Goal: Find specific page/section: Find specific page/section

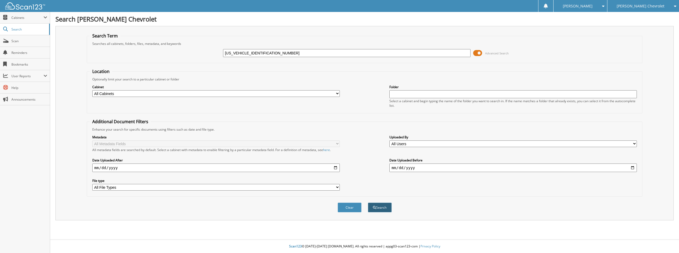
type input "[US_VEHICLE_IDENTIFICATION_NUMBER]"
click at [388, 208] on button "Search" at bounding box center [380, 208] width 24 height 10
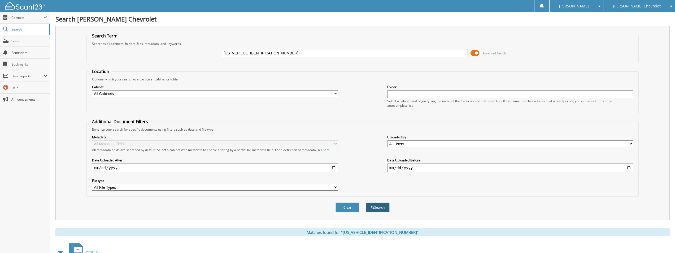
click at [380, 206] on button "Search" at bounding box center [378, 208] width 24 height 10
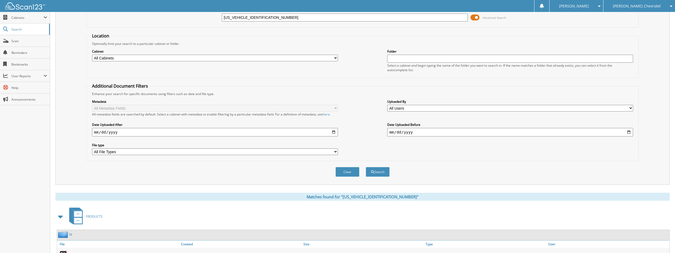
scroll to position [69, 0]
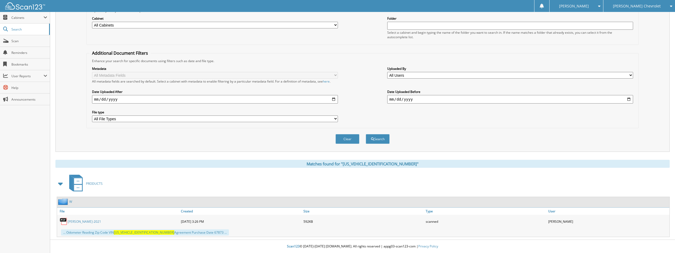
click at [78, 222] on link "[PERSON_NAME]-2021" at bounding box center [84, 221] width 33 height 5
drag, startPoint x: 354, startPoint y: 142, endPoint x: 357, endPoint y: 133, distance: 9.0
click at [353, 142] on button "Clear" at bounding box center [348, 139] width 24 height 10
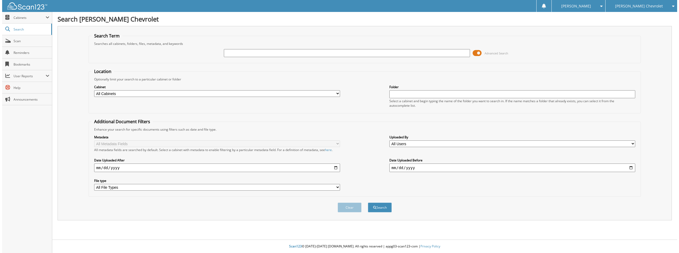
scroll to position [0, 0]
click at [341, 53] on input "text" at bounding box center [347, 53] width 248 height 8
paste input "KL7CJLSBXLB016111"
type input "KL7CJLSBXLB016111"
click at [383, 208] on button "Search" at bounding box center [380, 208] width 24 height 10
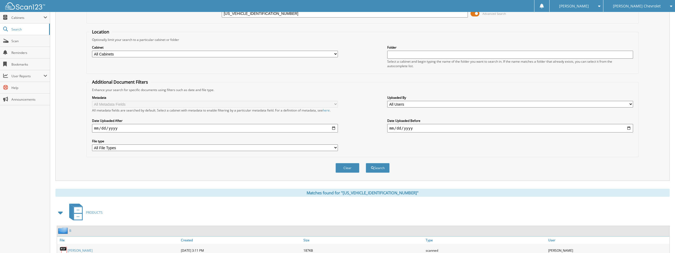
scroll to position [69, 0]
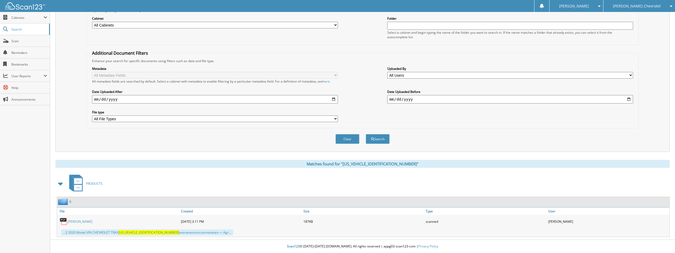
click at [75, 218] on div "BLEDSOE" at bounding box center [118, 221] width 123 height 11
click at [75, 222] on link "BLEDSOE" at bounding box center [80, 221] width 25 height 5
click at [589, 7] on span "[PERSON_NAME]" at bounding box center [574, 6] width 30 height 3
click at [74, 222] on link "BLEDSOE" at bounding box center [80, 221] width 25 height 5
